Goal: Obtain resource: Download file/media

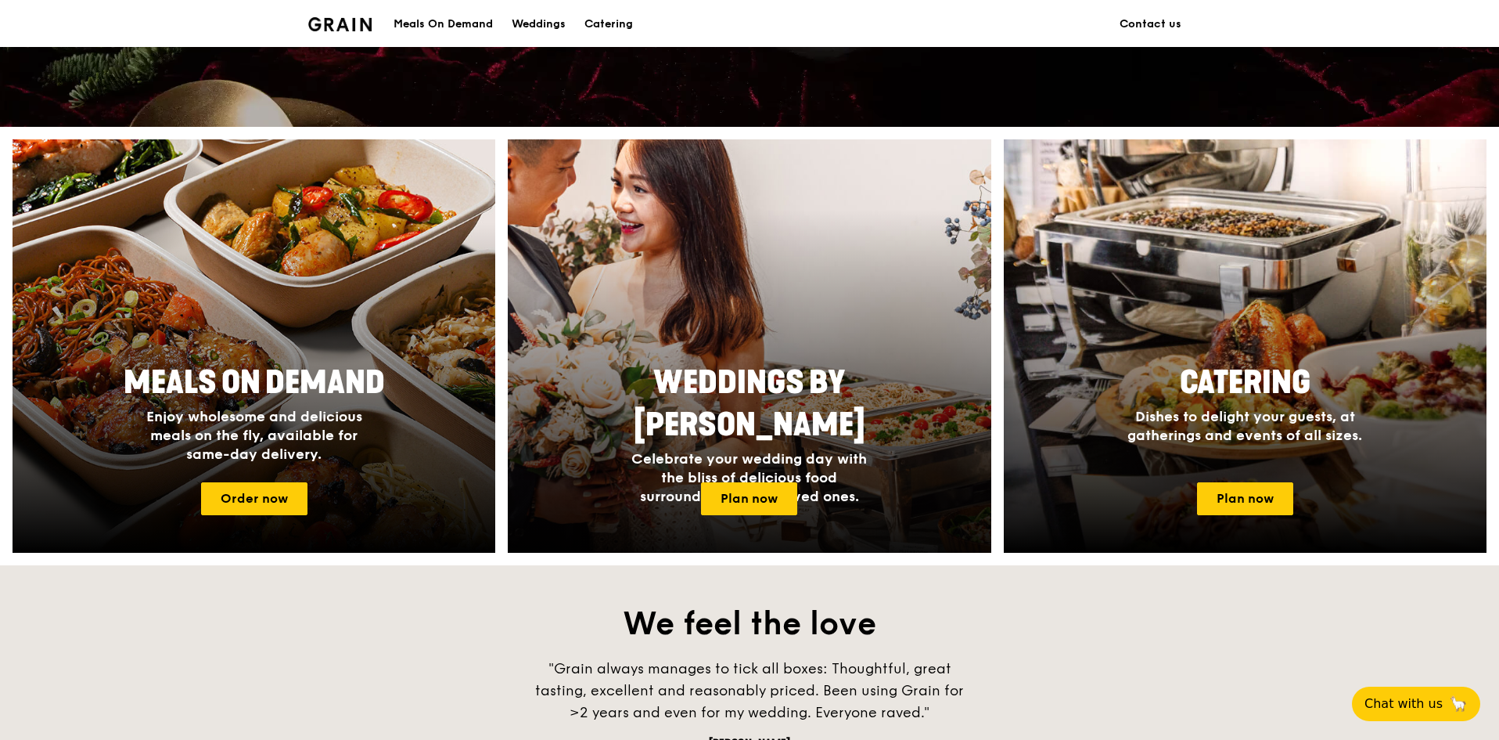
scroll to position [548, 0]
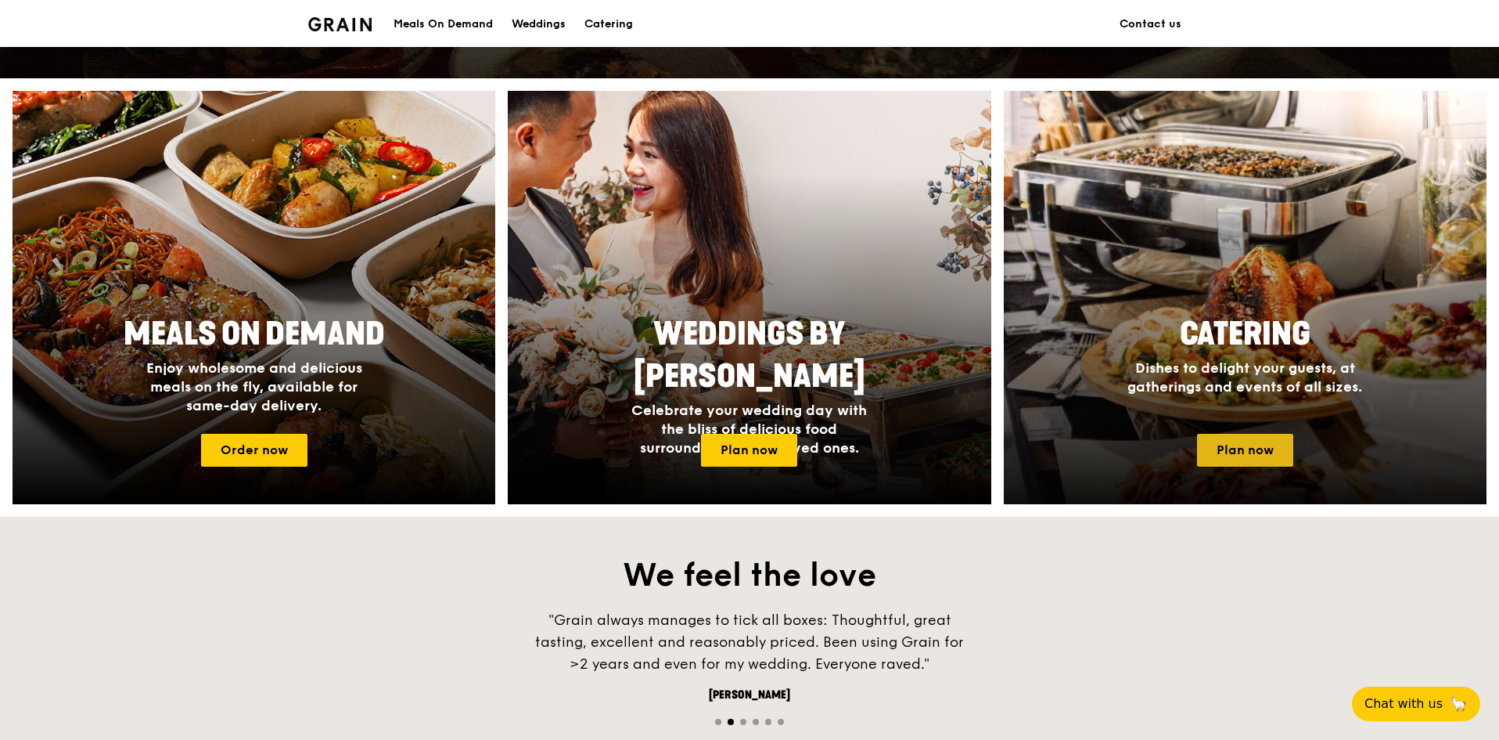
click at [1265, 452] on link "Plan now" at bounding box center [1245, 450] width 96 height 33
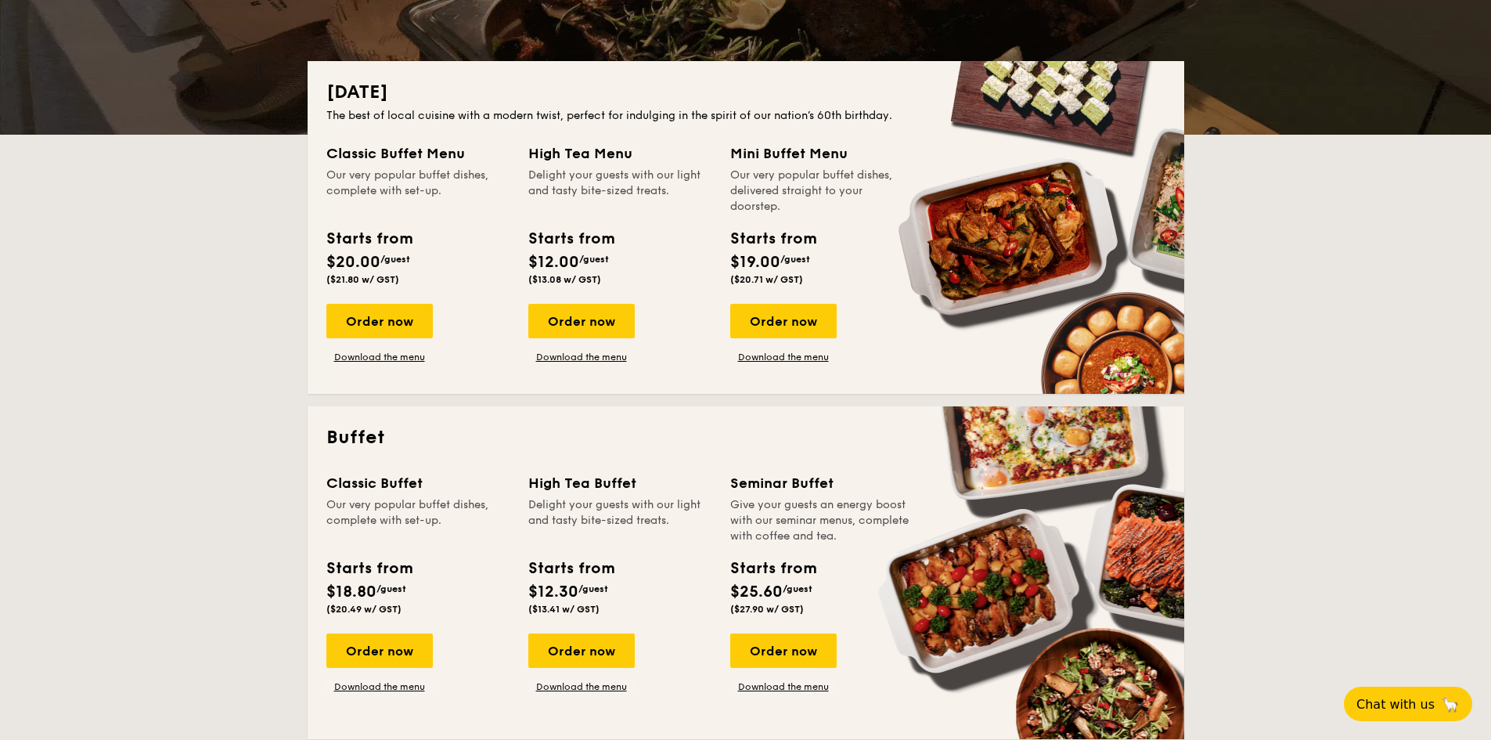
scroll to position [313, 0]
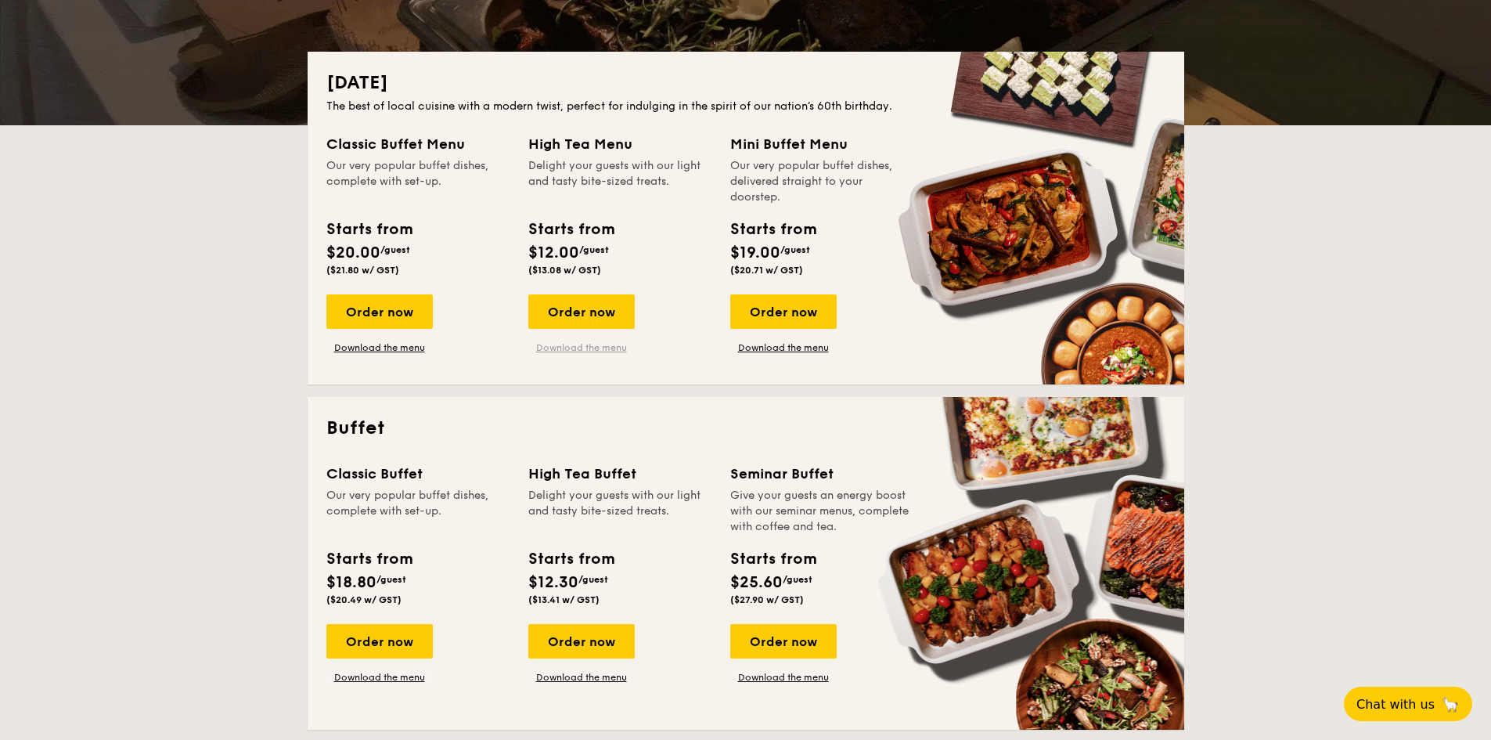
click at [607, 346] on link "Download the menu" at bounding box center [581, 347] width 106 height 13
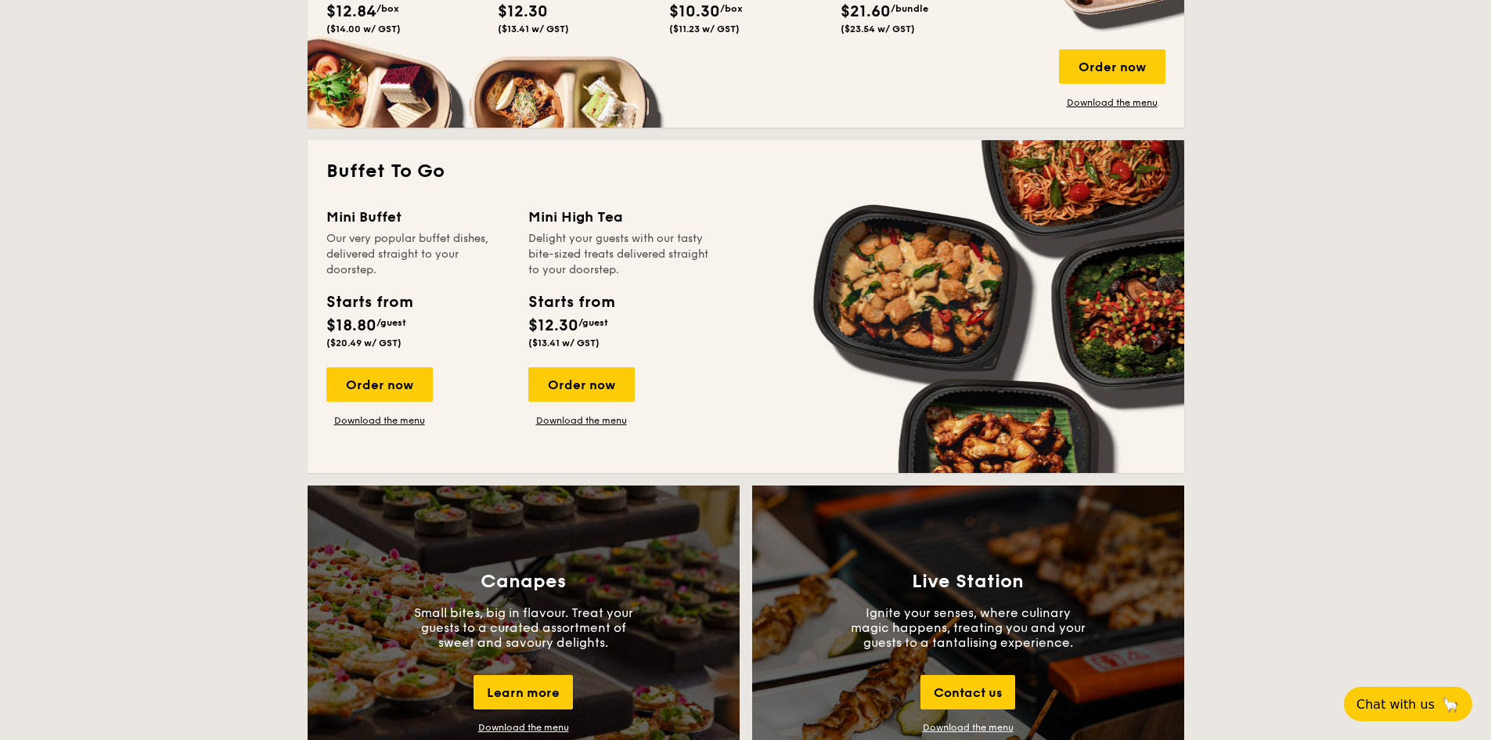
scroll to position [1174, 0]
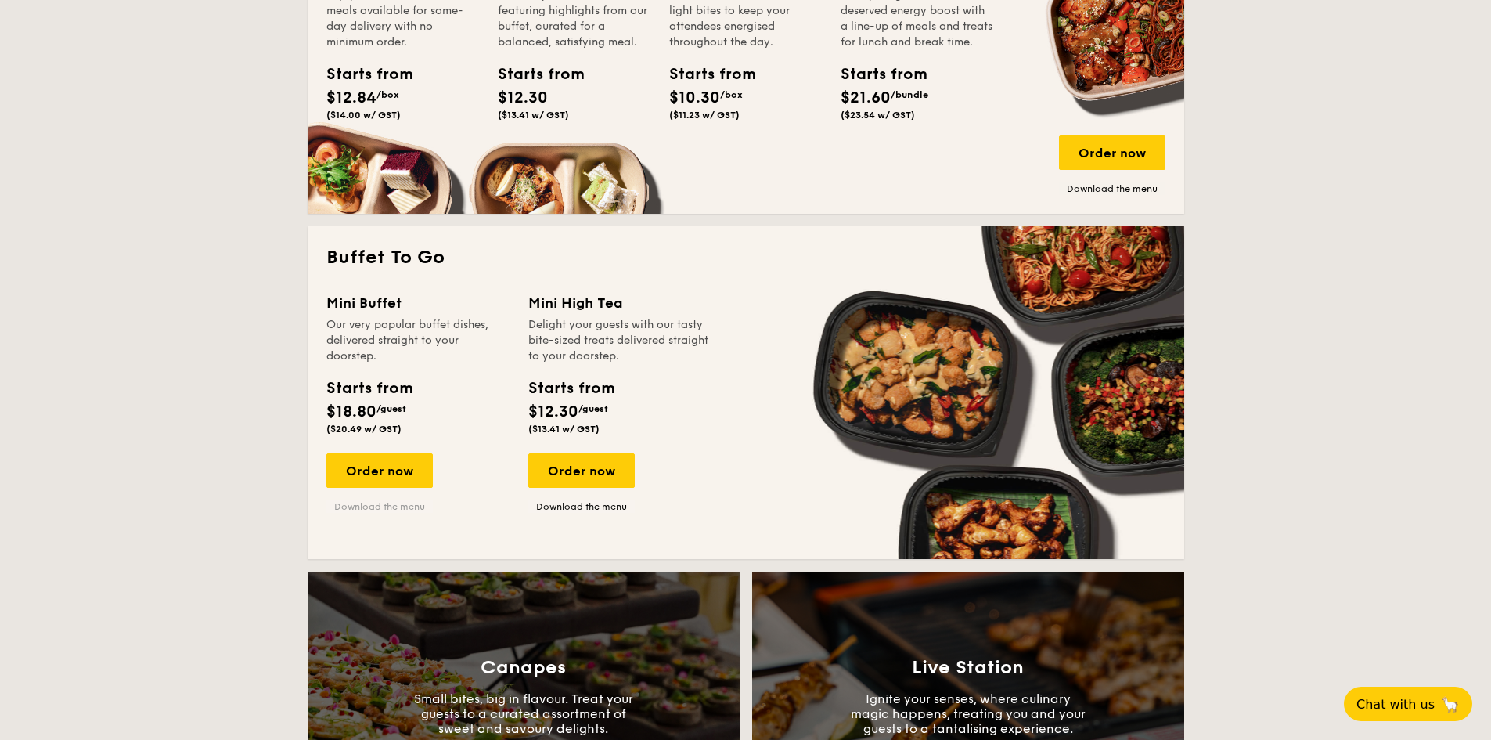
click at [407, 506] on link "Download the menu" at bounding box center [379, 506] width 106 height 13
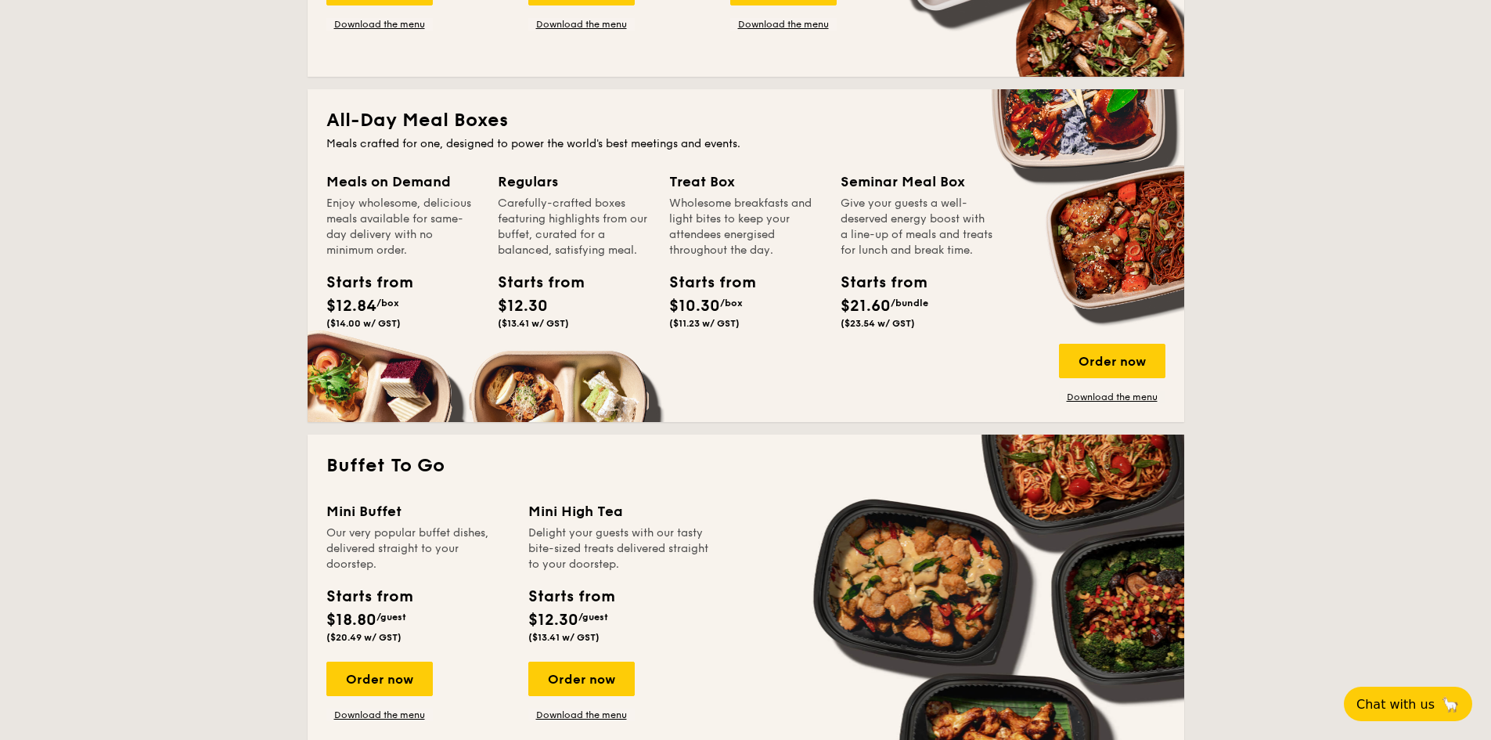
scroll to position [939, 0]
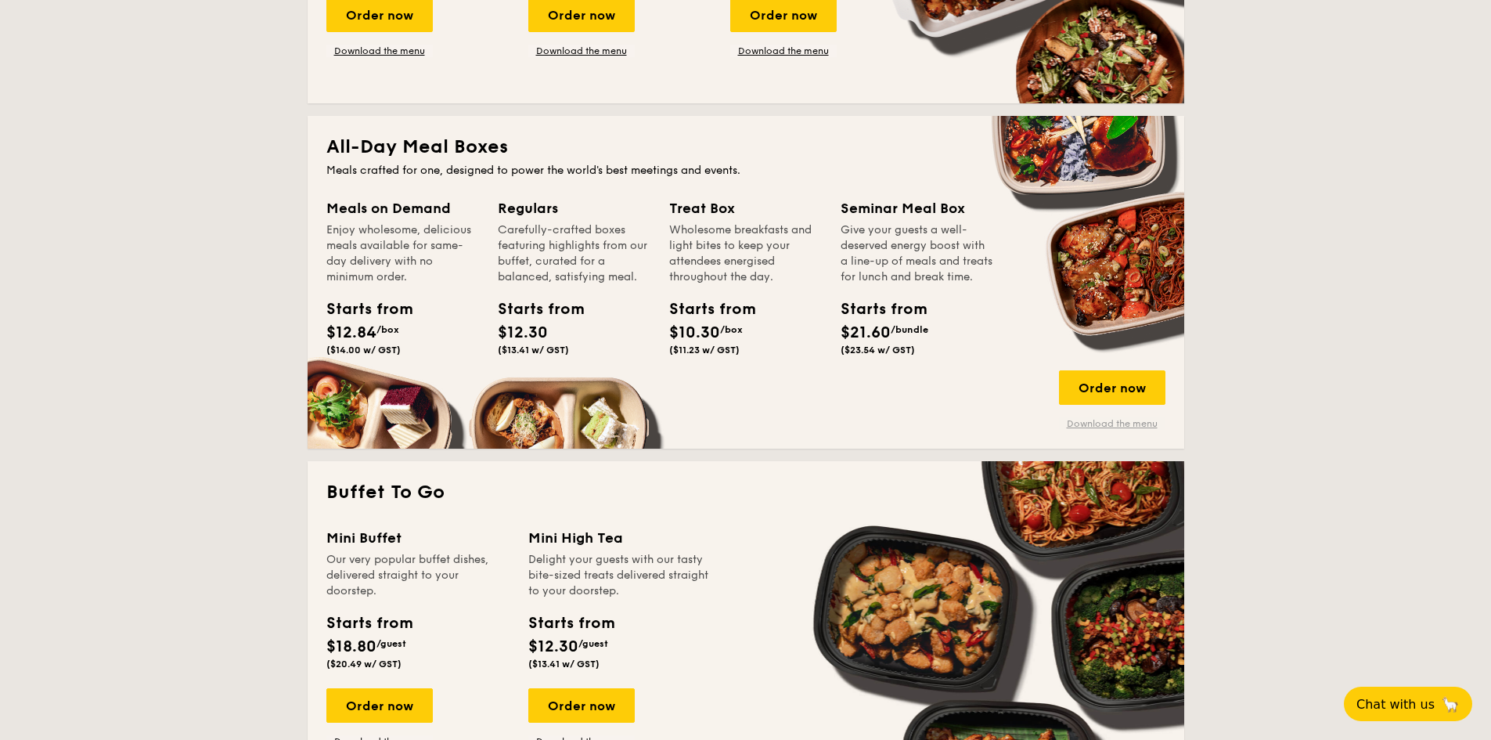
click at [1132, 425] on link "Download the menu" at bounding box center [1112, 423] width 106 height 13
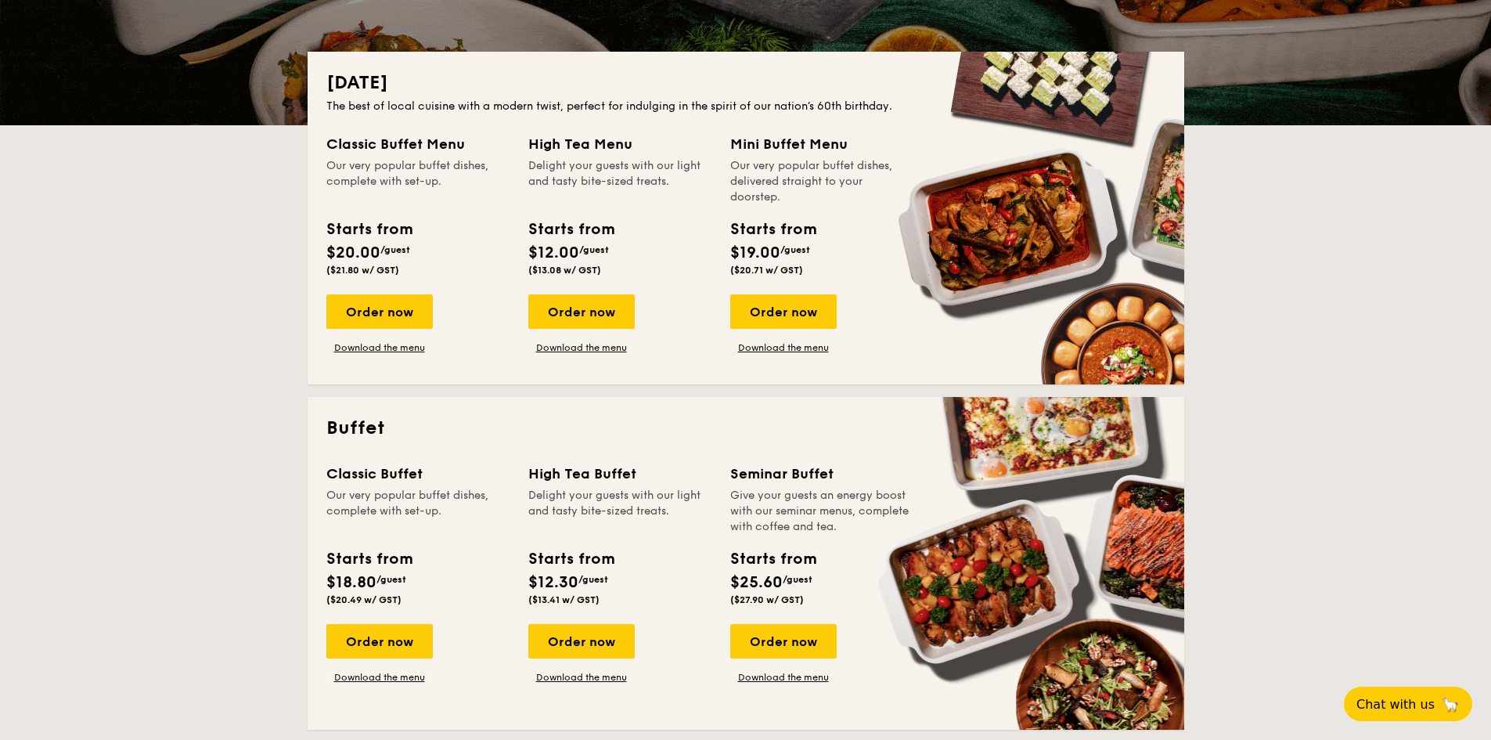
scroll to position [0, 0]
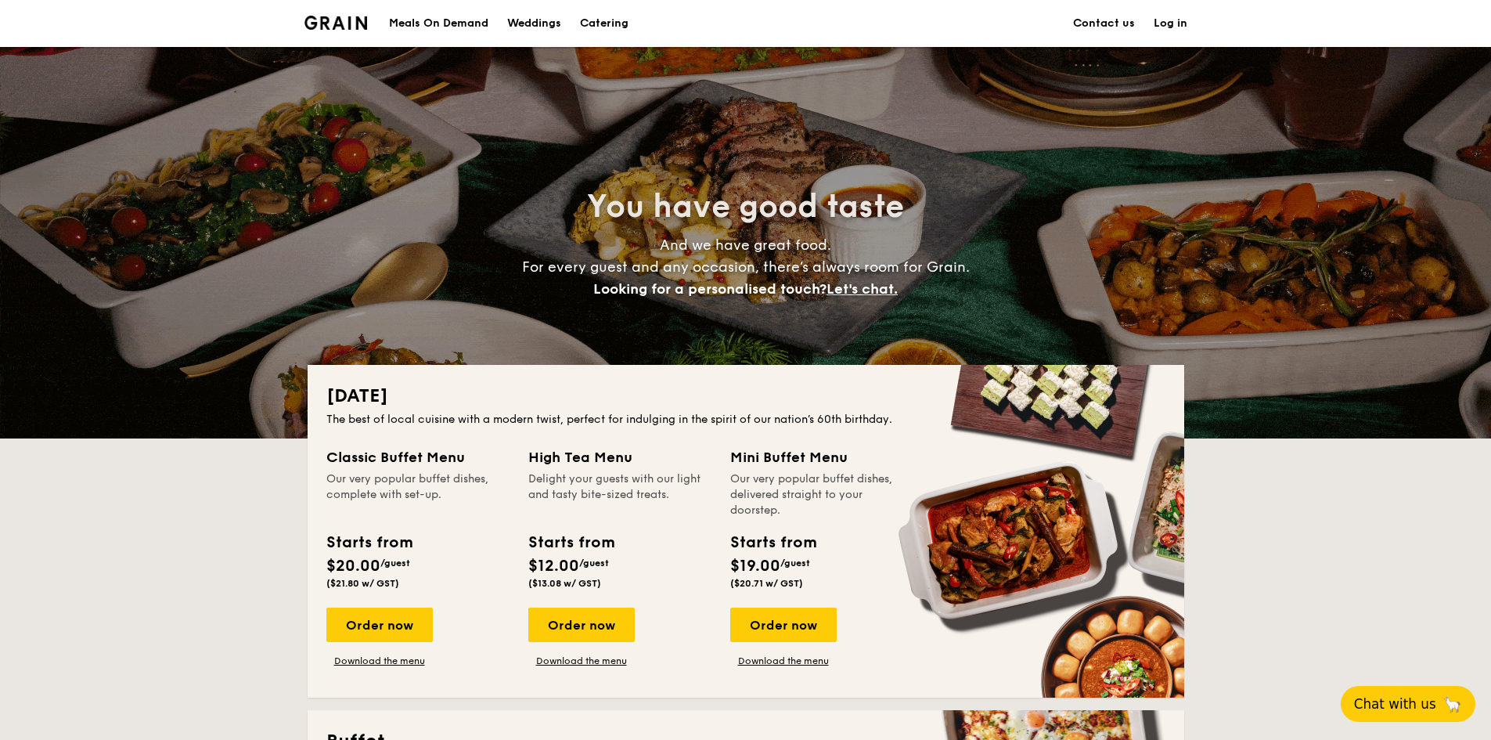
click at [1407, 697] on span "Chat with us" at bounding box center [1395, 704] width 82 height 16
